Goal: Task Accomplishment & Management: Manage account settings

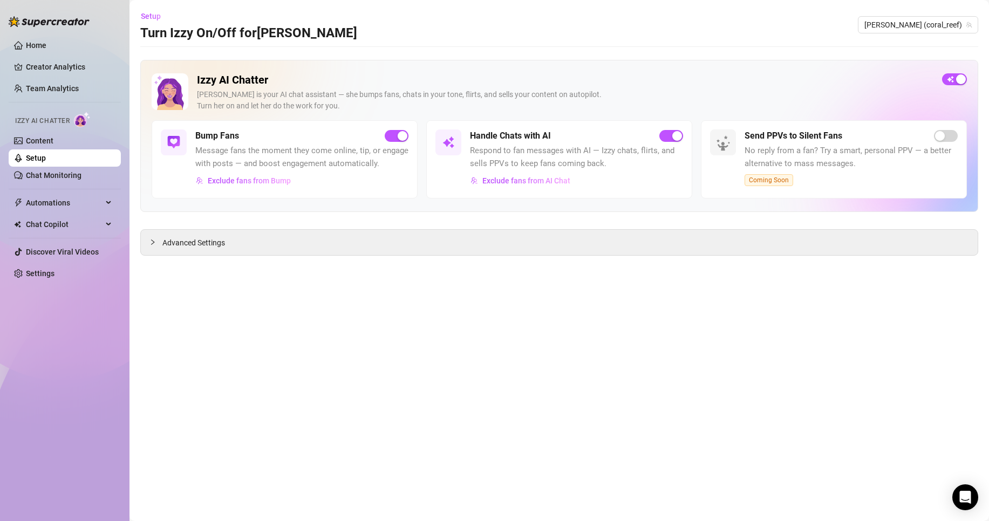
click at [54, 269] on link "Settings" at bounding box center [40, 273] width 29 height 9
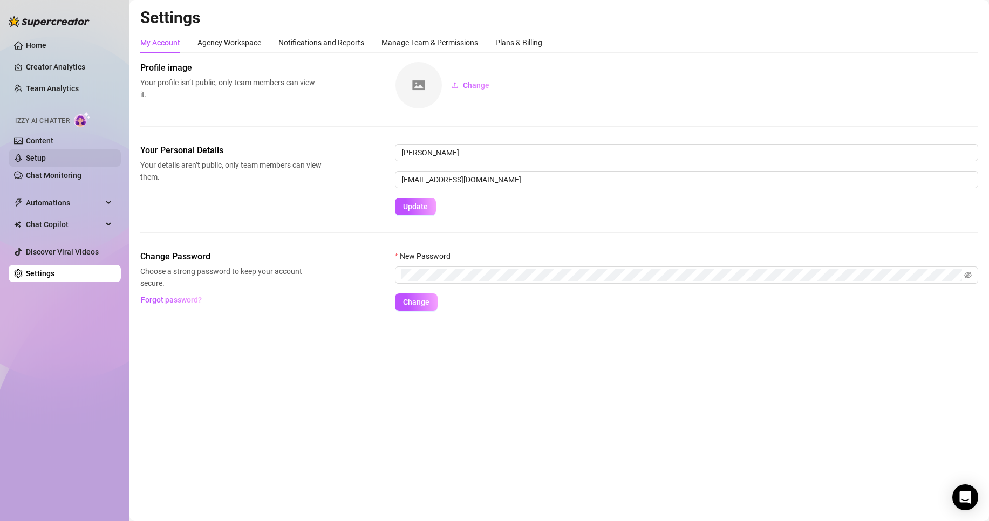
click at [46, 158] on link "Setup" at bounding box center [36, 158] width 20 height 9
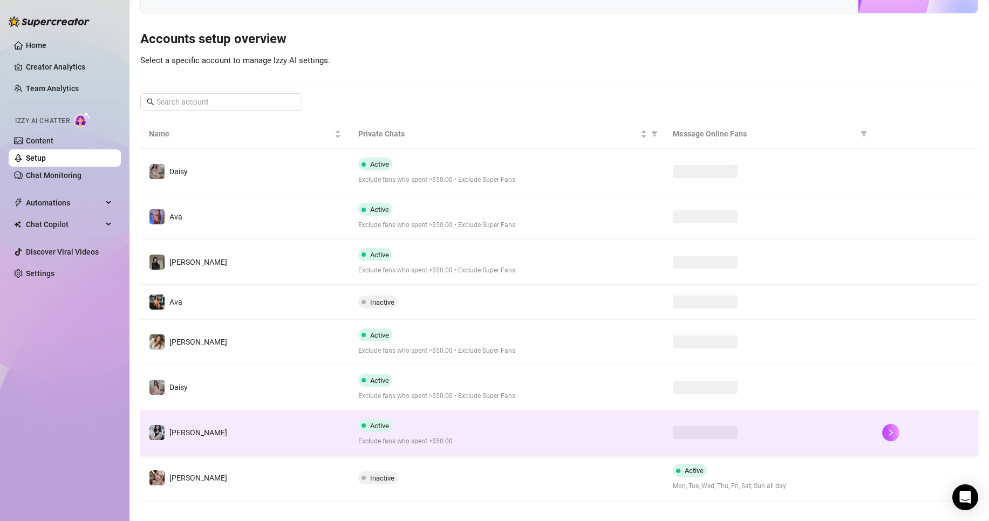
scroll to position [99, 0]
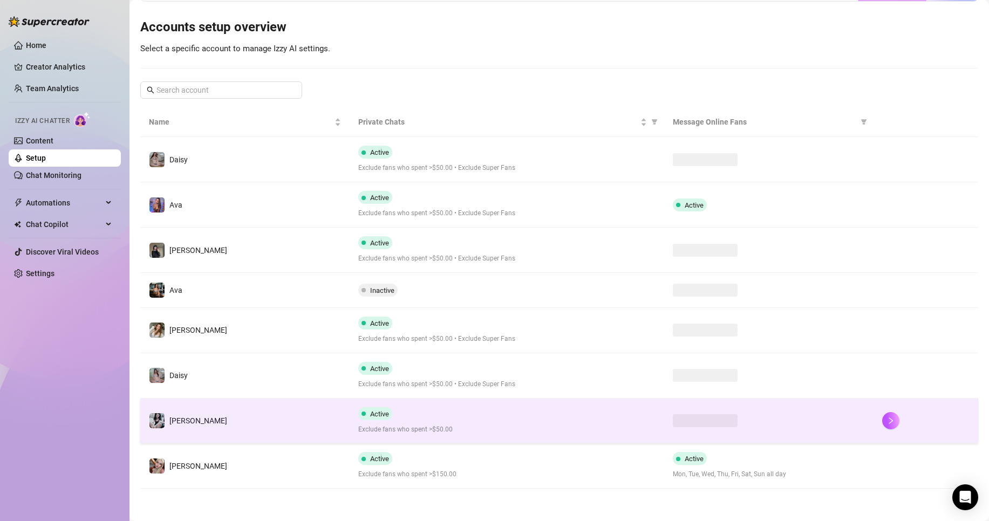
click at [677, 436] on td at bounding box center [768, 421] width 209 height 45
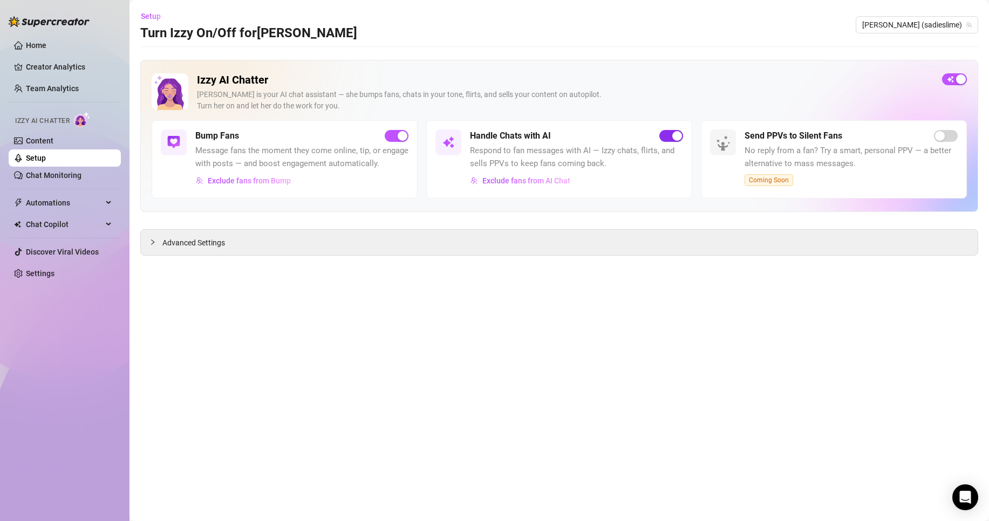
click at [667, 131] on span "button" at bounding box center [671, 136] width 24 height 12
click at [922, 29] on span "[PERSON_NAME] (sadieslime)" at bounding box center [917, 25] width 110 height 16
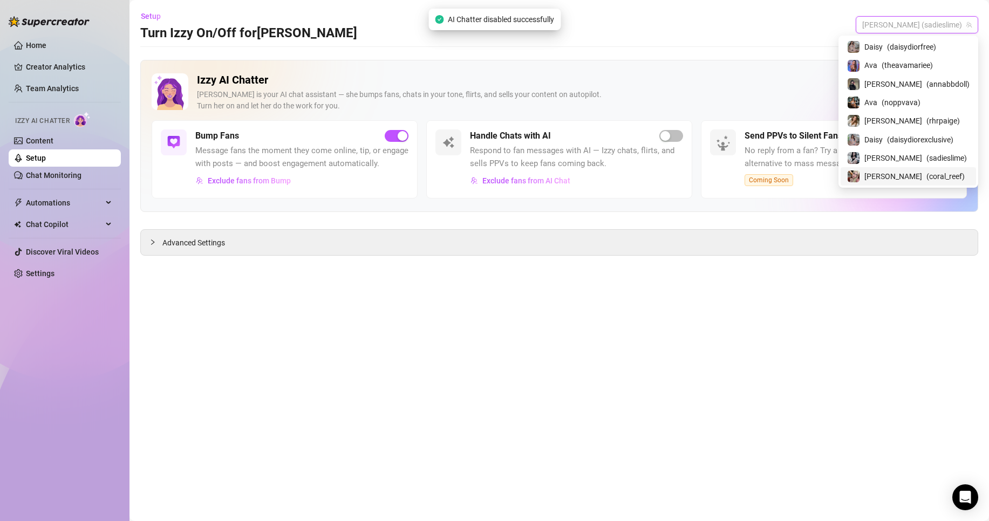
click at [926, 179] on span "( coral_reef )" at bounding box center [945, 176] width 38 height 12
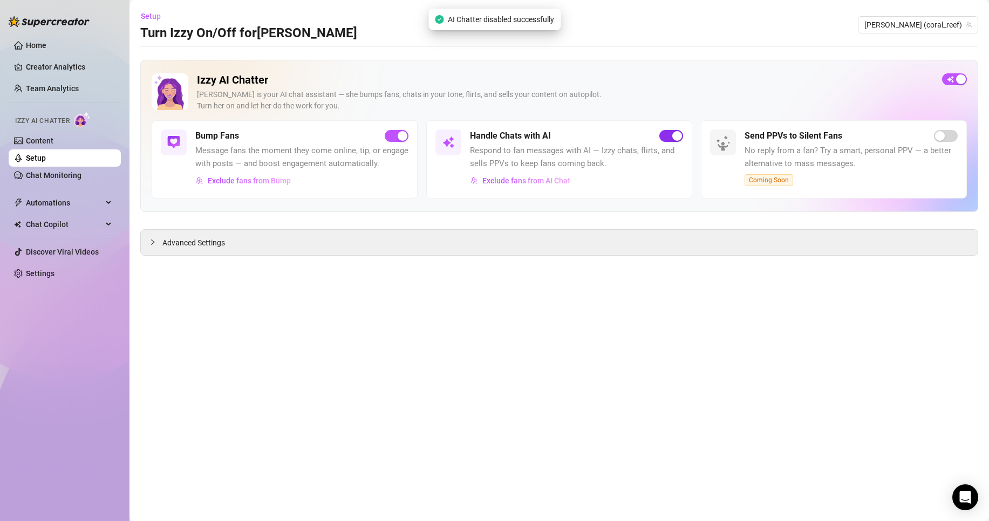
click at [667, 141] on span "button" at bounding box center [671, 136] width 24 height 12
